Goal: Information Seeking & Learning: Check status

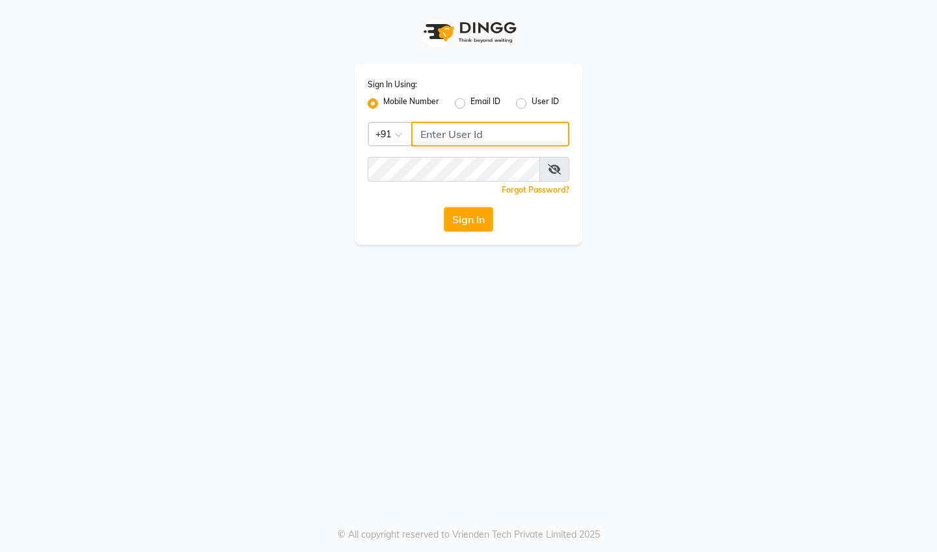
type input "8556998559"
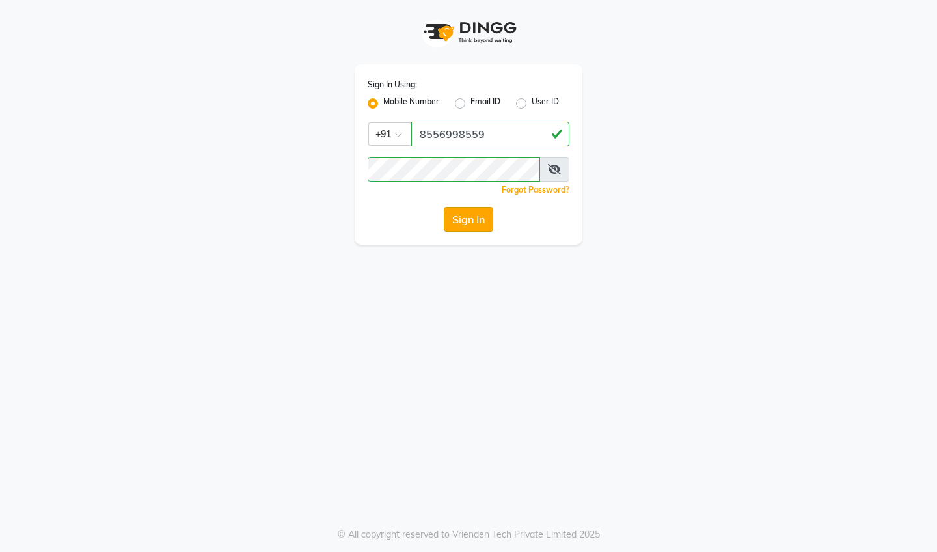
click at [469, 219] on button "Sign In" at bounding box center [468, 219] width 49 height 25
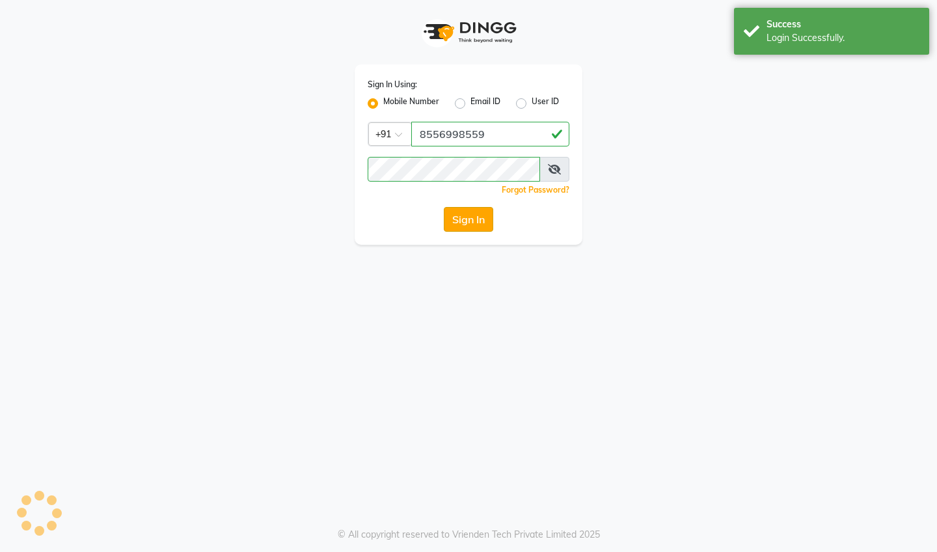
select select "service"
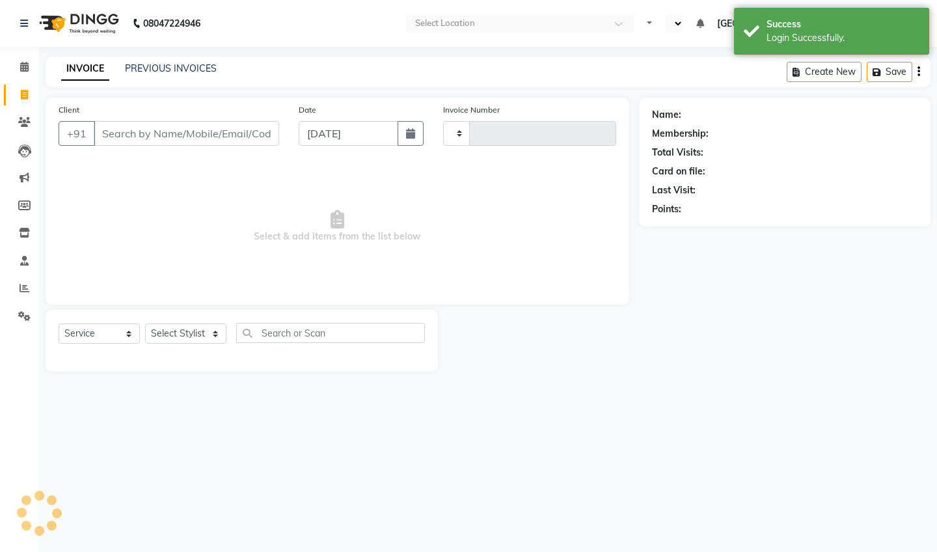
type input "0451"
select select "en"
select select "6306"
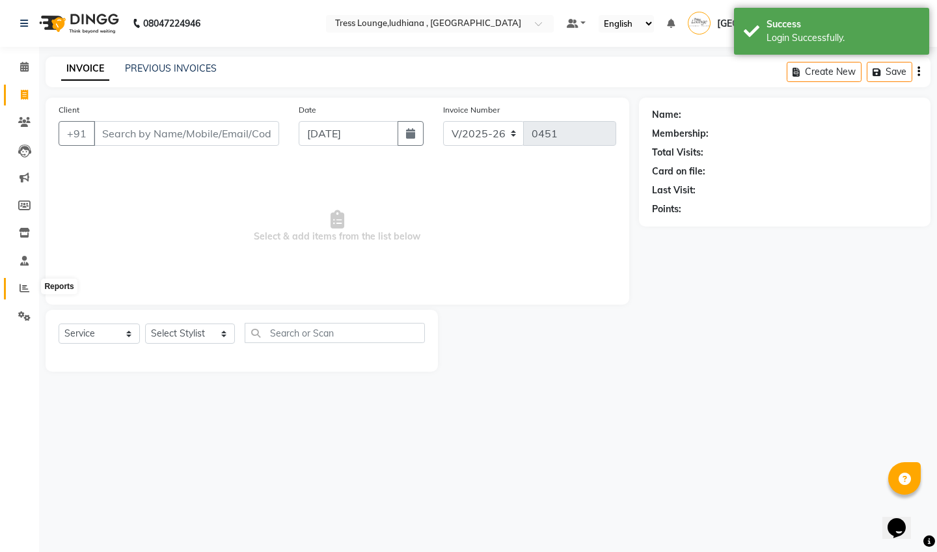
click at [24, 287] on icon at bounding box center [25, 288] width 10 height 10
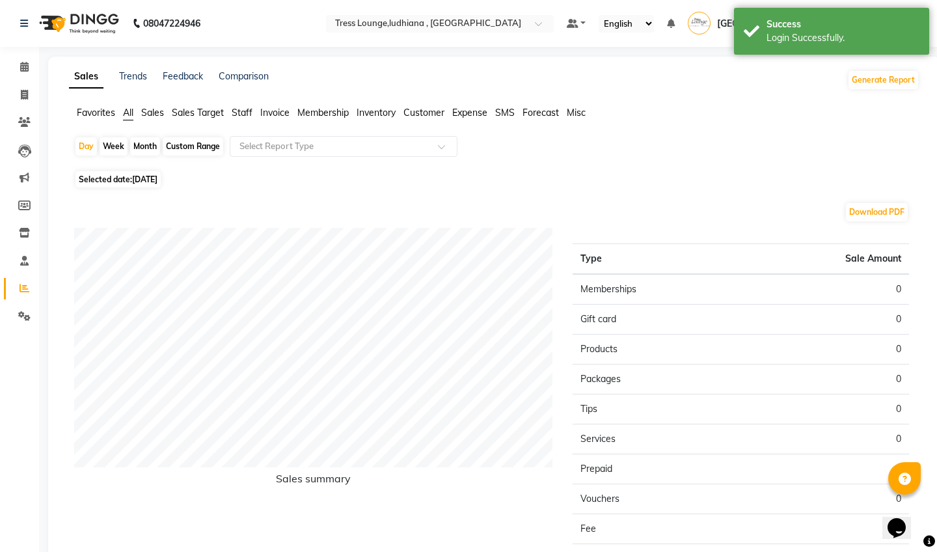
click at [150, 113] on span "Sales" at bounding box center [152, 113] width 23 height 12
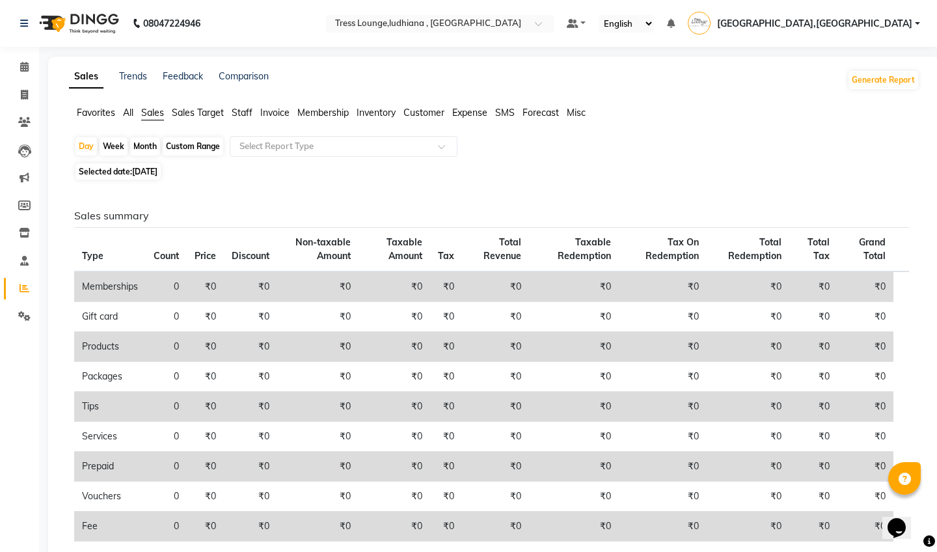
click at [194, 146] on div "Custom Range" at bounding box center [193, 146] width 61 height 18
select select "9"
select select "2025"
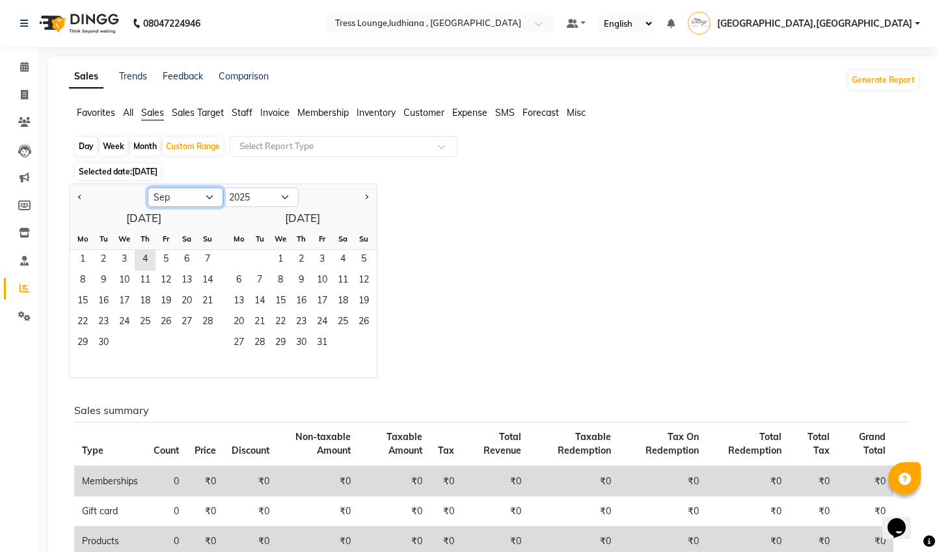
select select "7"
click at [100, 256] on span "1" at bounding box center [103, 260] width 21 height 21
click at [145, 346] on span "31" at bounding box center [145, 343] width 21 height 21
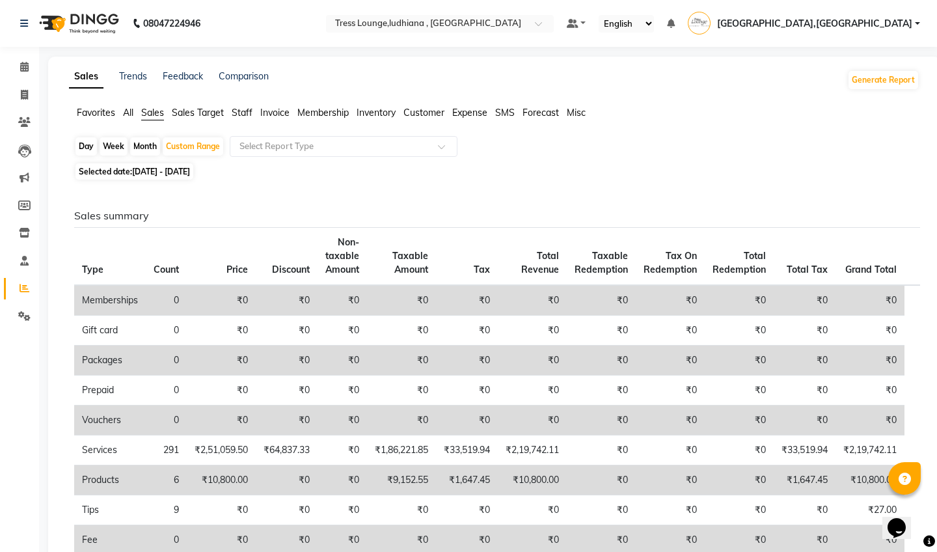
click at [275, 111] on span "Invoice" at bounding box center [274, 113] width 29 height 12
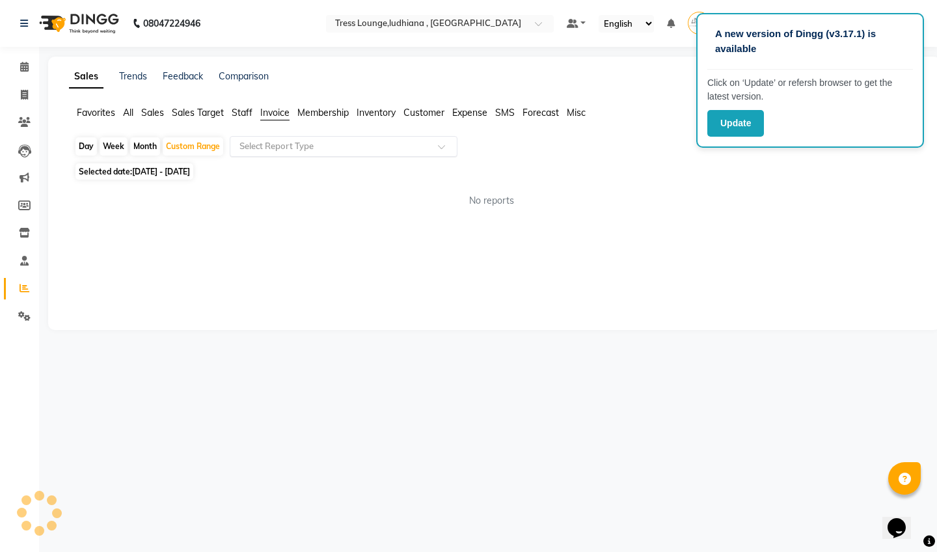
click at [310, 145] on input "text" at bounding box center [330, 146] width 187 height 13
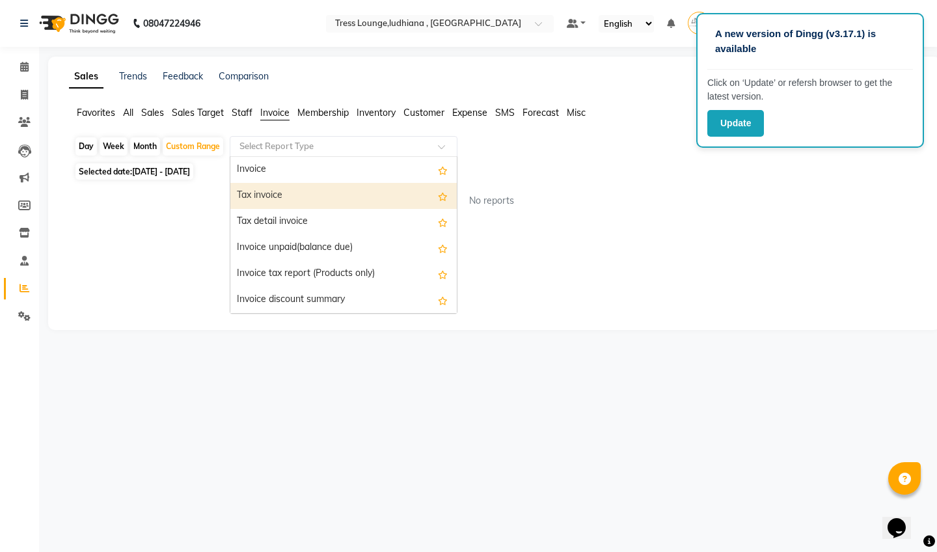
click at [301, 193] on div "Tax invoice" at bounding box center [343, 196] width 227 height 26
select select "full_report"
select select "csv"
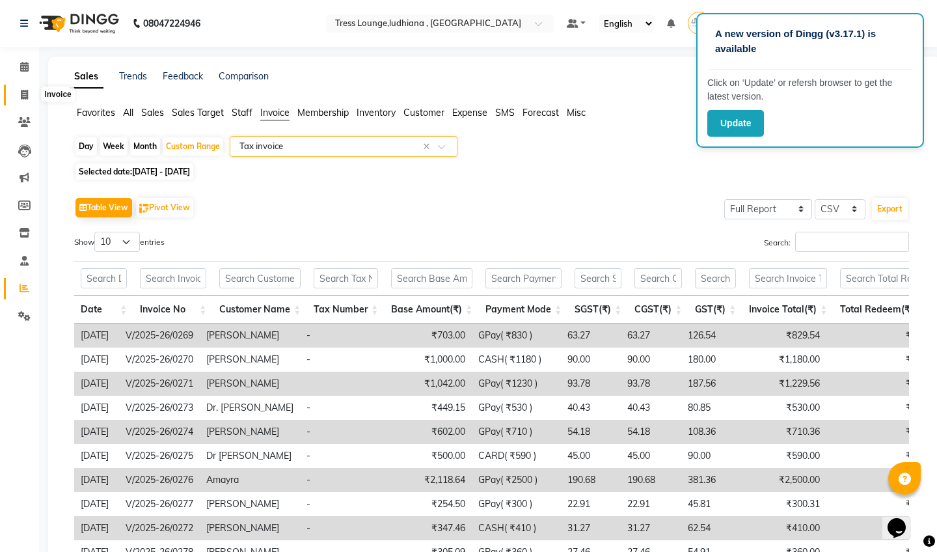
click at [23, 99] on span at bounding box center [24, 95] width 23 height 15
select select "service"
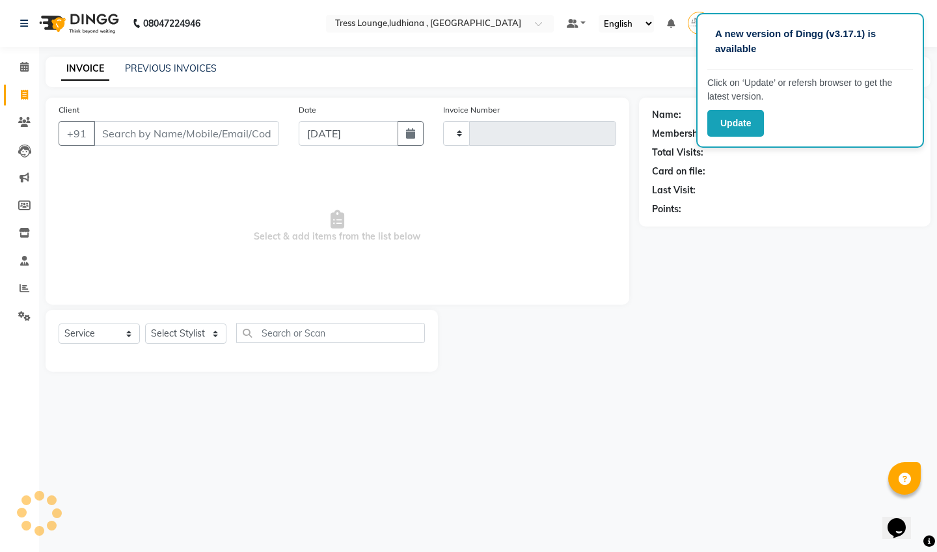
type input "0451"
select select "6306"
click at [406, 132] on button "button" at bounding box center [411, 133] width 26 height 25
select select "9"
select select "2025"
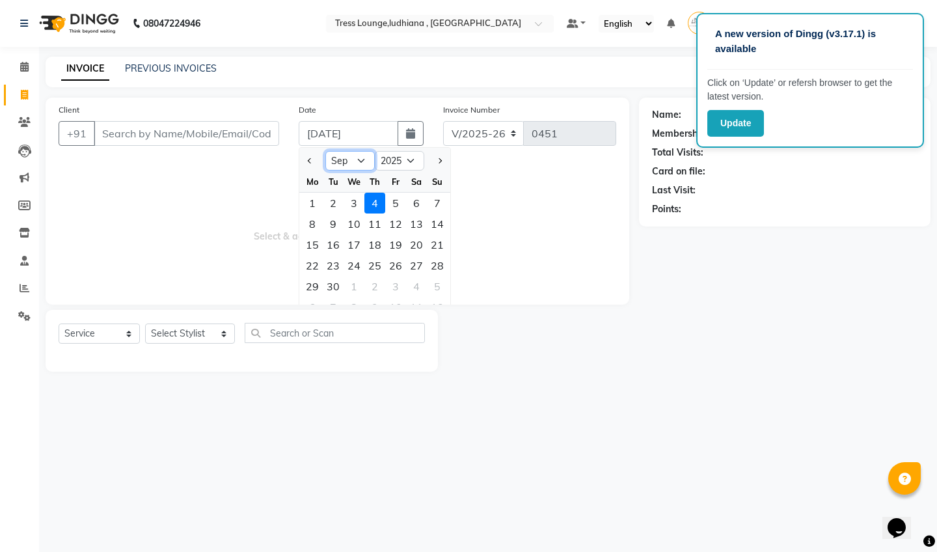
select select "7"
click at [329, 203] on div "1" at bounding box center [333, 203] width 21 height 21
type input "01-07-2025"
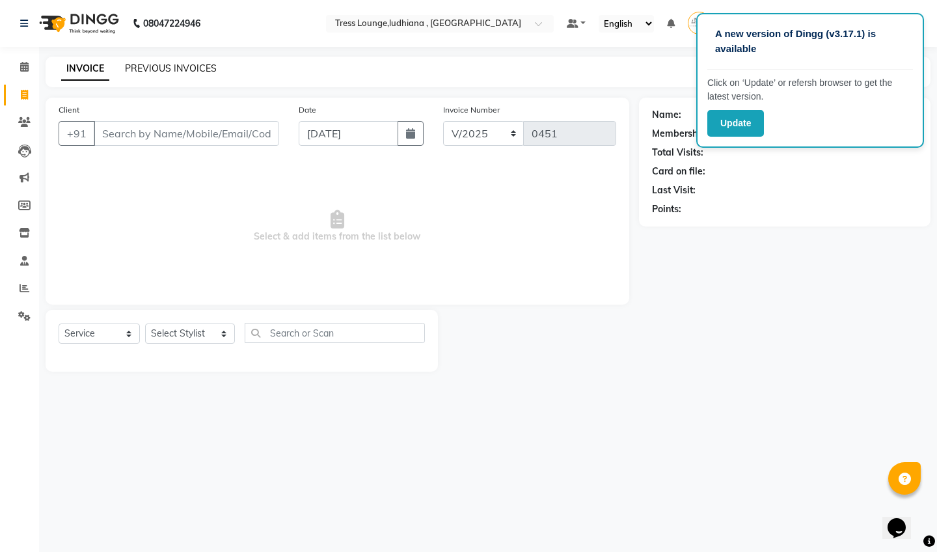
click at [177, 64] on link "PREVIOUS INVOICES" at bounding box center [171, 68] width 92 height 12
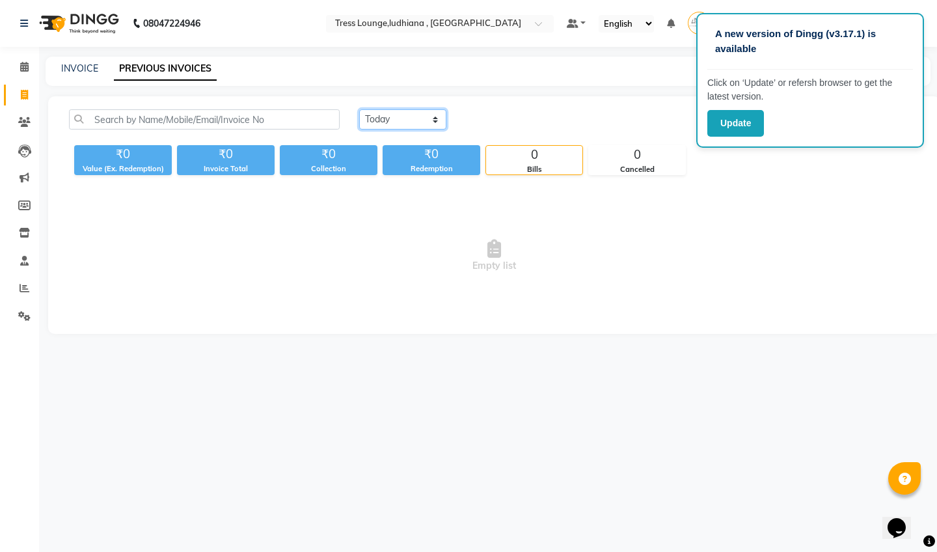
click at [401, 118] on select "Today Yesterday Custom Range" at bounding box center [402, 119] width 87 height 20
select select "range"
click at [522, 113] on input "[DATE]" at bounding box center [508, 120] width 91 height 18
select select "9"
select select "2025"
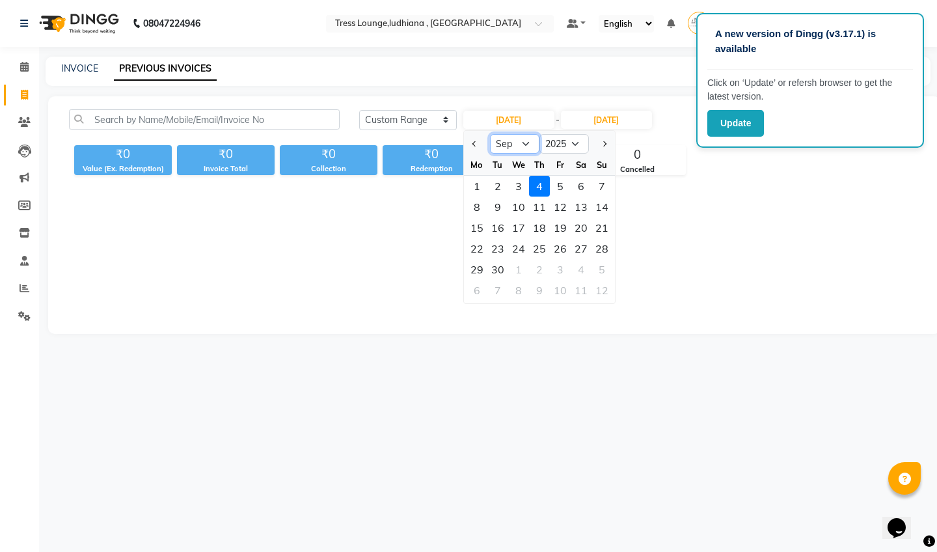
select select "7"
click at [494, 186] on div "1" at bounding box center [498, 186] width 21 height 21
type input "01-07-2025"
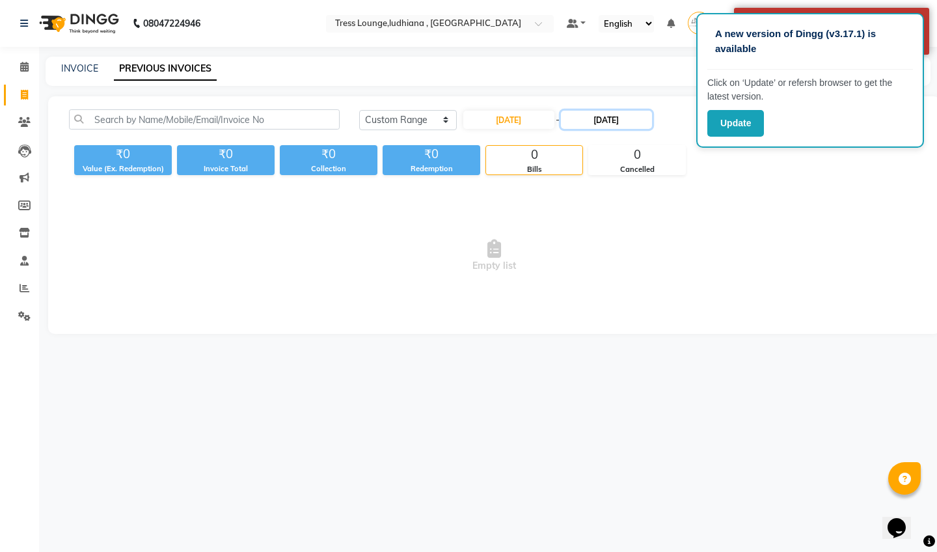
click at [615, 120] on input "[DATE]" at bounding box center [606, 120] width 91 height 18
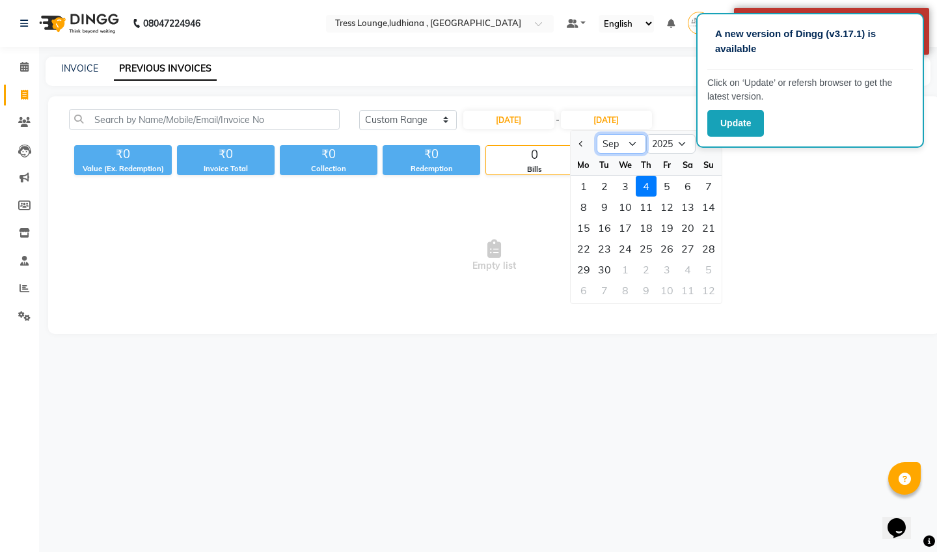
select select "7"
click at [643, 267] on div "31" at bounding box center [646, 269] width 21 height 21
type input "31-07-2025"
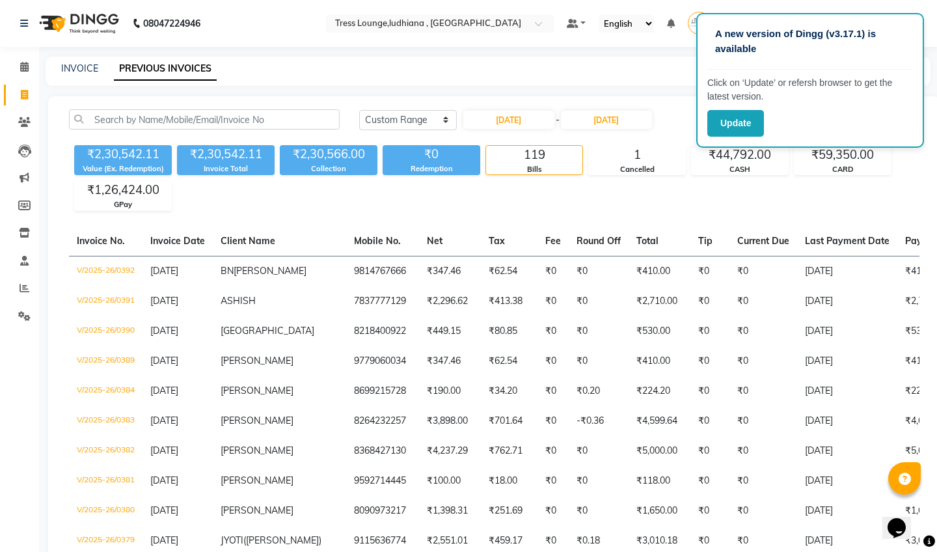
click at [734, 124] on button "Update" at bounding box center [736, 123] width 57 height 27
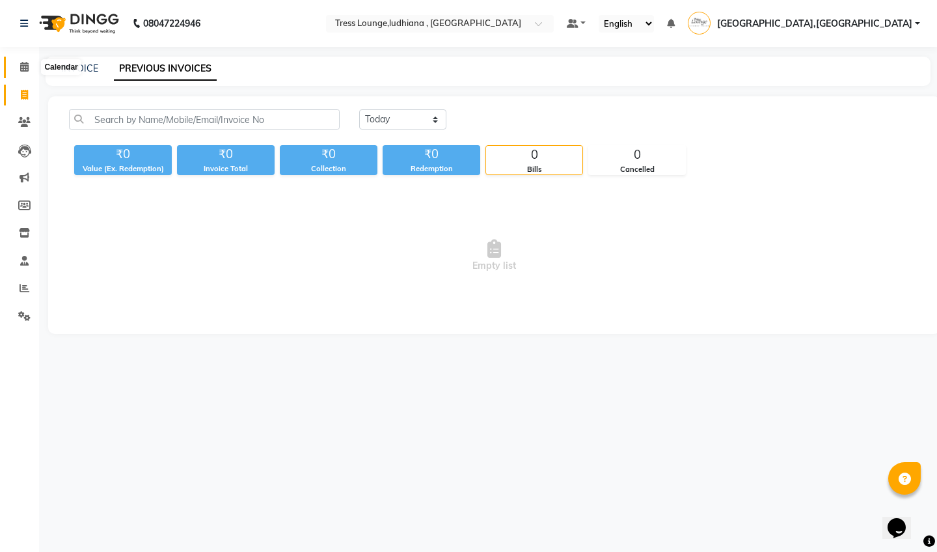
click at [23, 71] on icon at bounding box center [24, 67] width 8 height 10
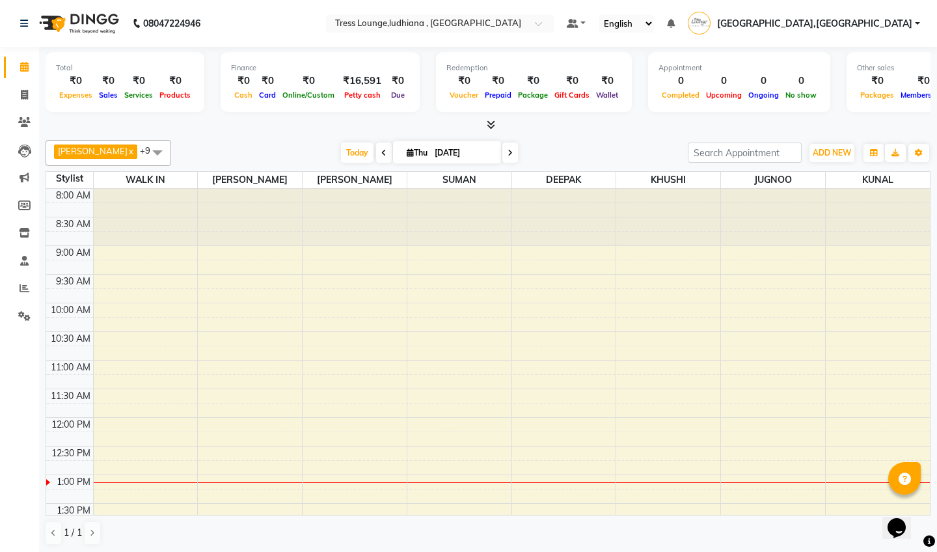
click at [493, 121] on icon at bounding box center [491, 125] width 8 height 10
